Goal: Information Seeking & Learning: Learn about a topic

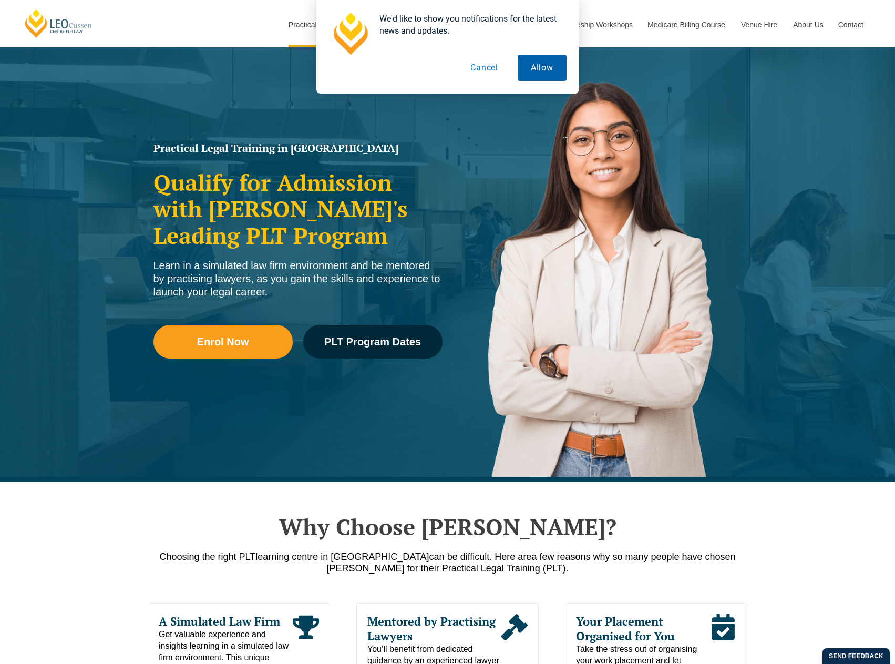
click at [528, 66] on button "Allow" at bounding box center [542, 68] width 49 height 26
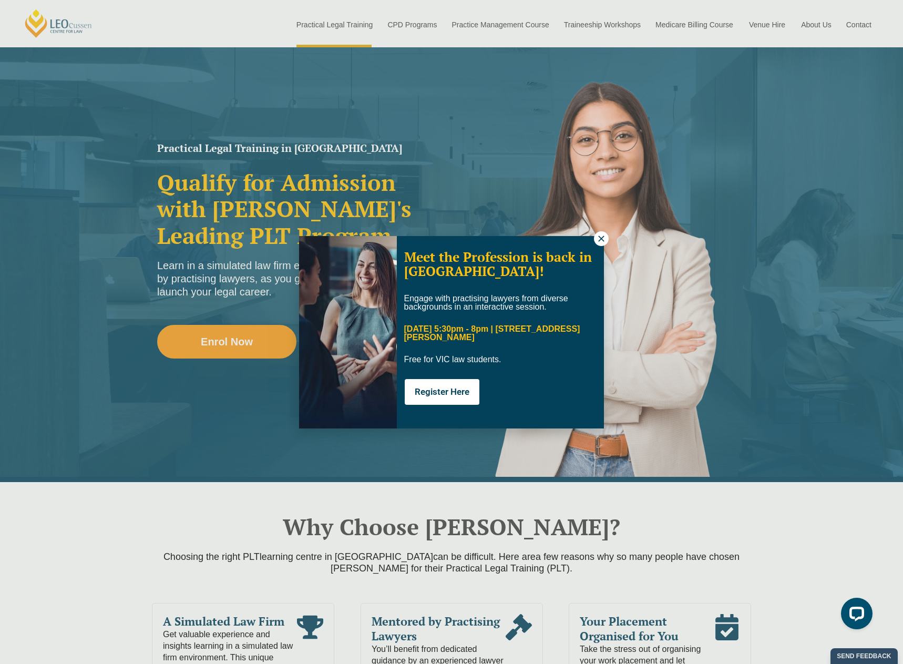
click at [598, 239] on icon at bounding box center [600, 238] width 9 height 9
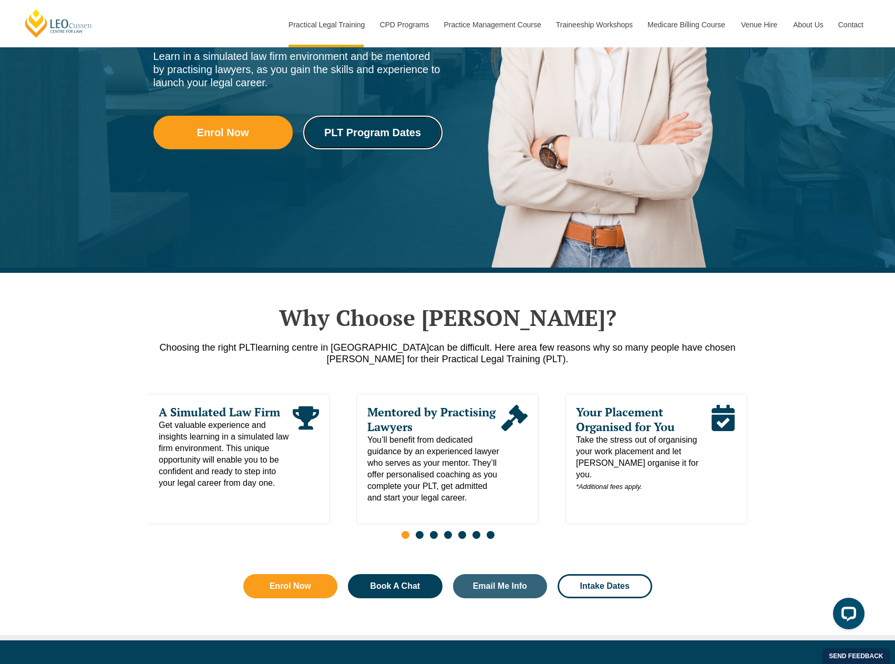
scroll to position [263, 0]
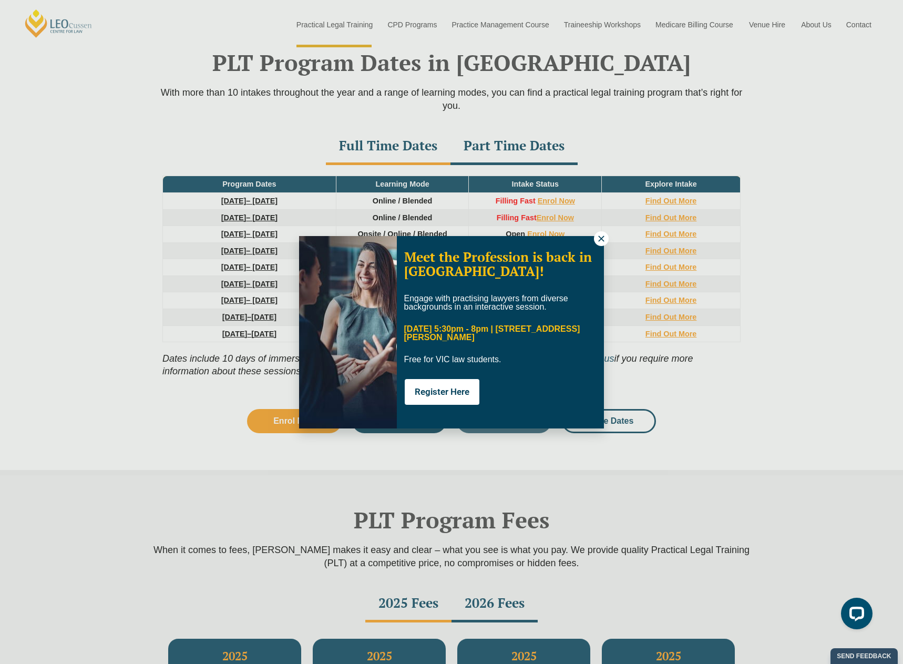
click at [597, 237] on icon at bounding box center [600, 238] width 9 height 9
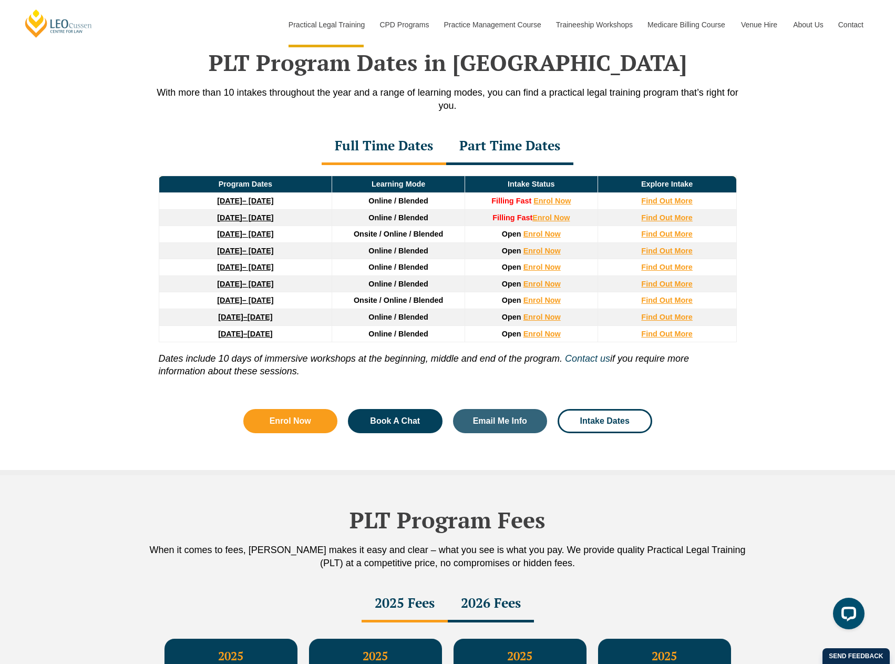
click at [484, 147] on div "Part Time Dates" at bounding box center [509, 146] width 127 height 37
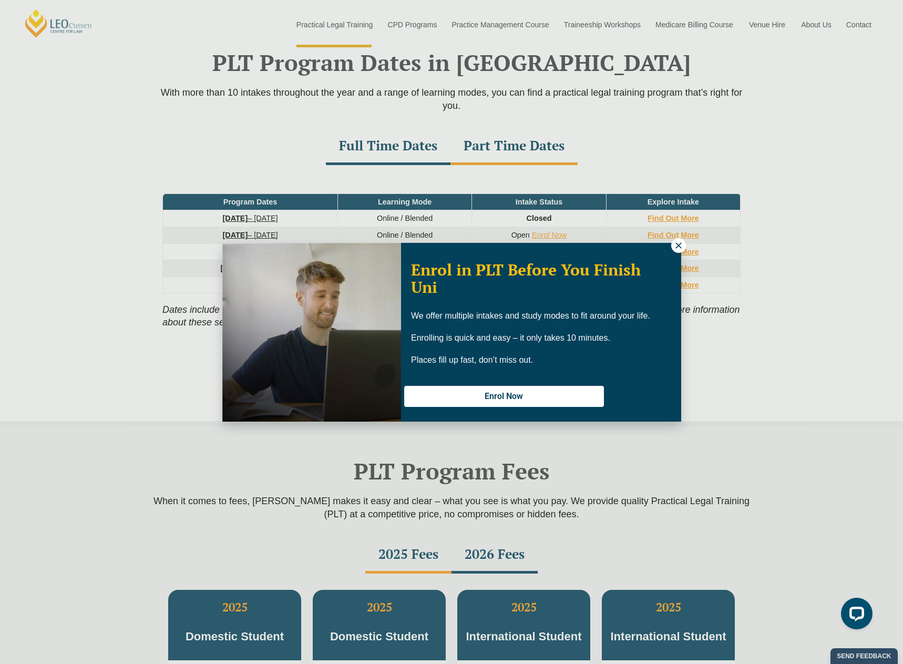
click at [681, 249] on icon at bounding box center [678, 245] width 9 height 9
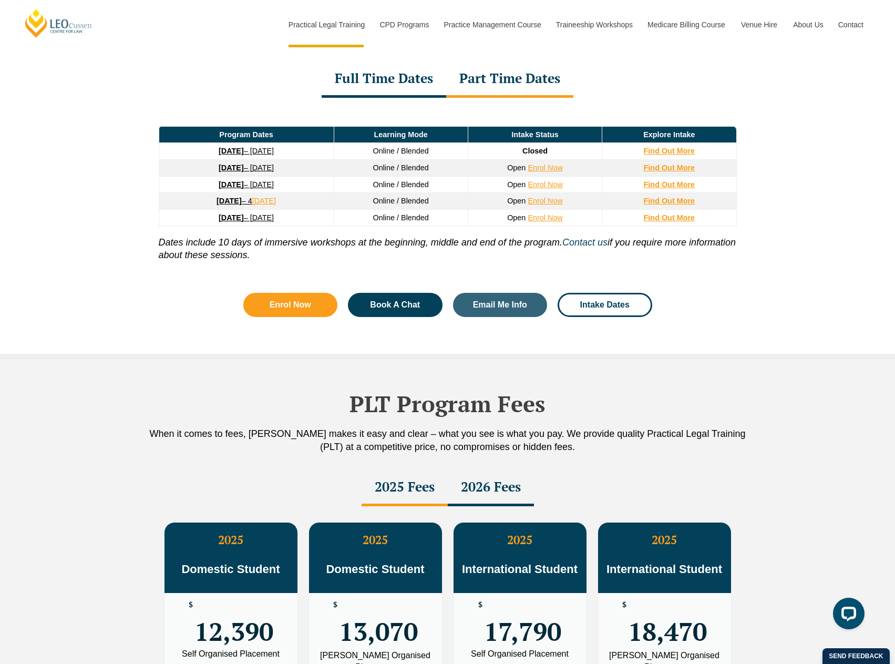
scroll to position [1424, 0]
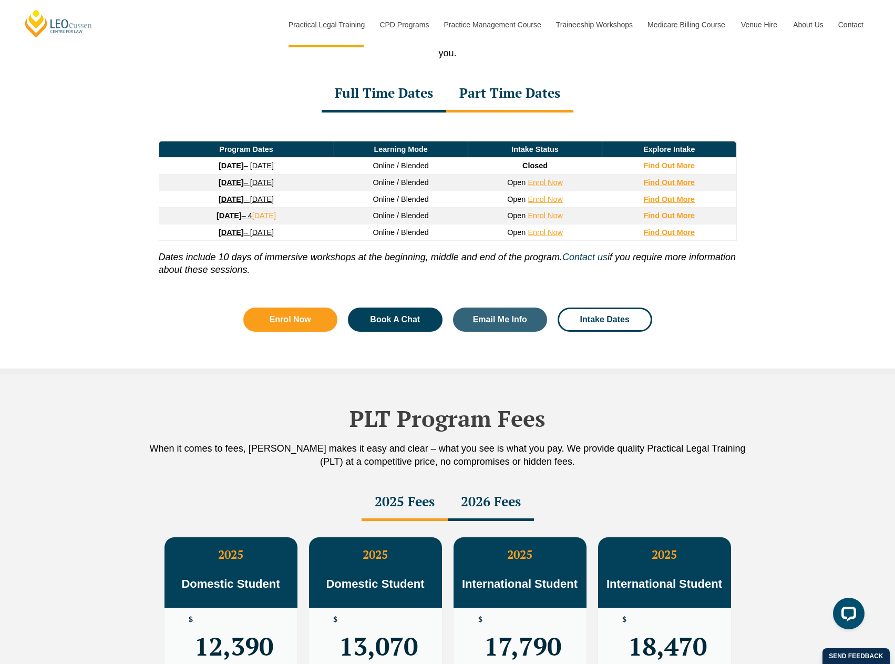
click at [424, 96] on div "Full Time Dates" at bounding box center [384, 94] width 125 height 37
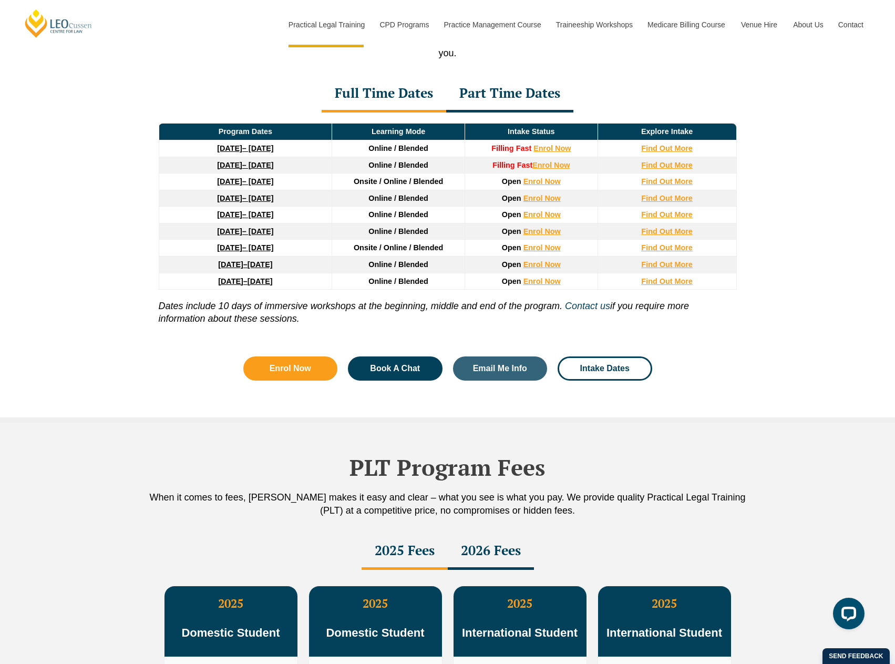
drag, startPoint x: 253, startPoint y: 189, endPoint x: 775, endPoint y: 189, distance: 521.8
click at [775, 189] on div "PLT Program Dates in Victoria With more than 10 intakes throughout the year and…" at bounding box center [447, 183] width 895 height 478
click at [679, 184] on strong "Find Out More" at bounding box center [667, 181] width 52 height 8
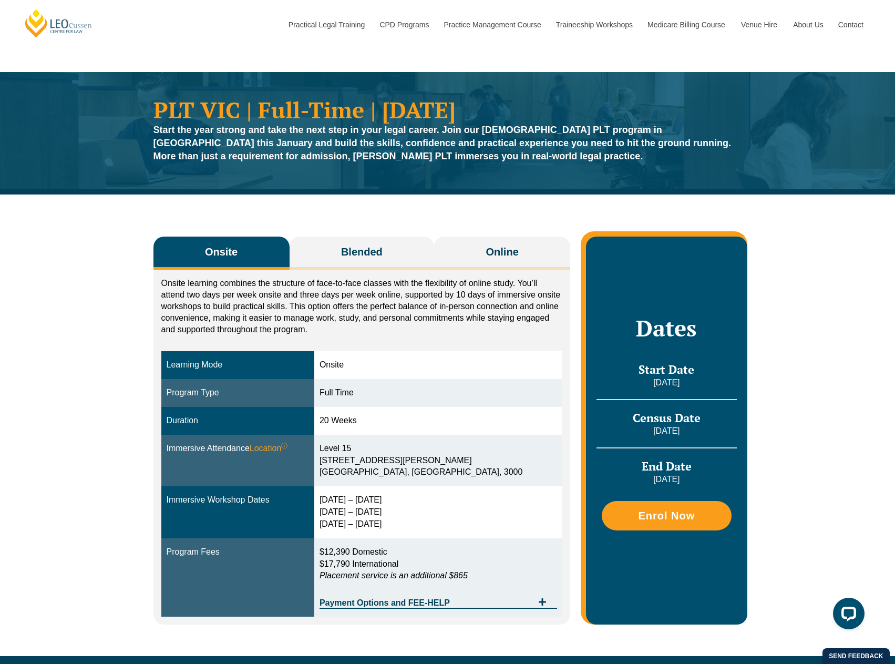
scroll to position [105, 0]
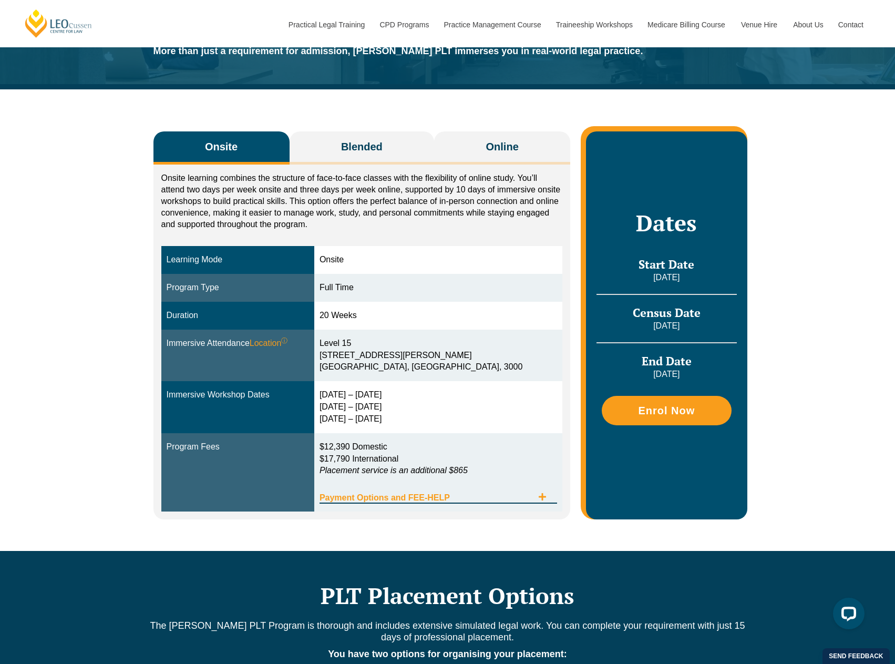
click at [545, 502] on span "Tabs. Open items with Enter or Space, close with Escape and navigate using the …" at bounding box center [542, 497] width 19 height 10
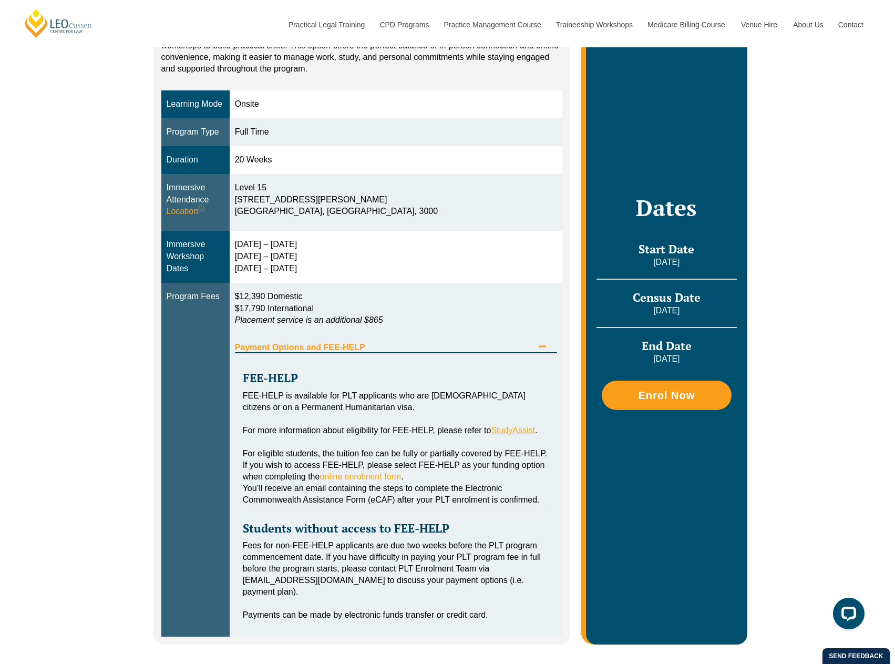
scroll to position [315, 0]
